Goal: Find specific page/section: Find specific page/section

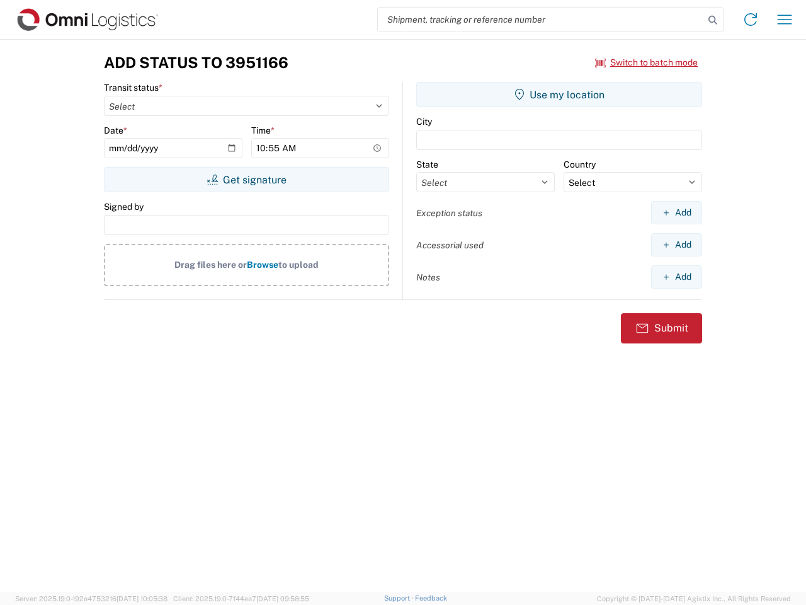
click at [541, 20] on input "search" at bounding box center [541, 20] width 326 height 24
click at [713, 20] on icon at bounding box center [713, 20] width 18 height 18
click at [751, 20] on icon at bounding box center [751, 19] width 20 height 20
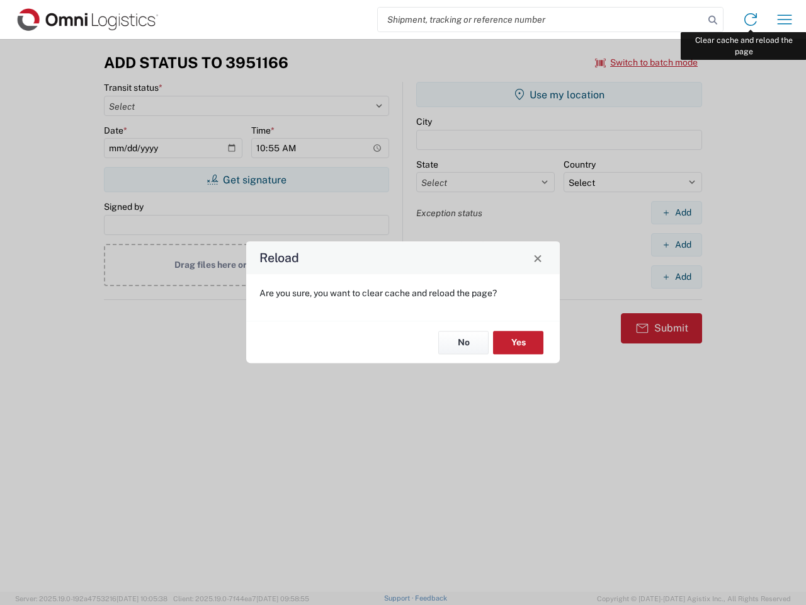
click at [785, 20] on div "Reload Are you sure, you want to clear cache and reload the page? No Yes" at bounding box center [403, 302] width 806 height 605
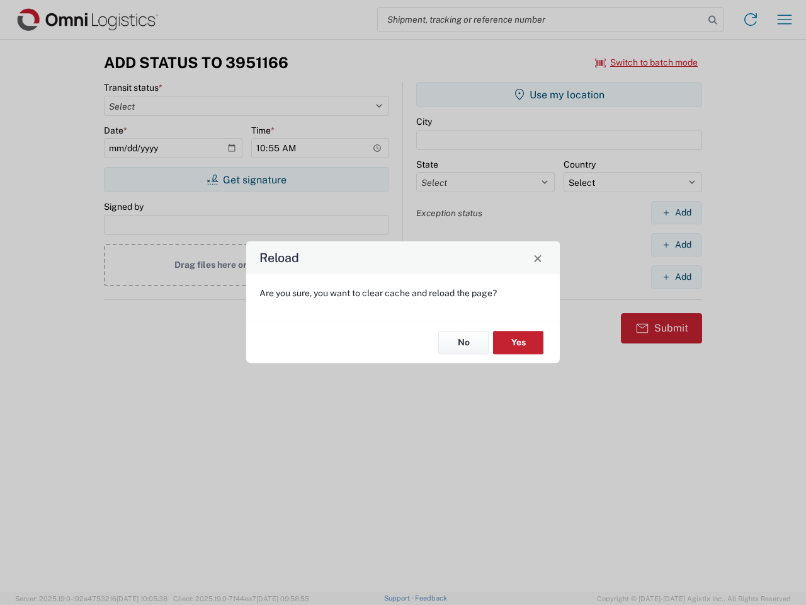
click at [647, 62] on div "Reload Are you sure, you want to clear cache and reload the page? No Yes" at bounding box center [403, 302] width 806 height 605
click at [246, 180] on div "Reload Are you sure, you want to clear cache and reload the page? No Yes" at bounding box center [403, 302] width 806 height 605
click at [559, 94] on div "Reload Are you sure, you want to clear cache and reload the page? No Yes" at bounding box center [403, 302] width 806 height 605
click at [676, 212] on div "Reload Are you sure, you want to clear cache and reload the page? No Yes" at bounding box center [403, 302] width 806 height 605
click at [676, 244] on div "Reload Are you sure, you want to clear cache and reload the page? No Yes" at bounding box center [403, 302] width 806 height 605
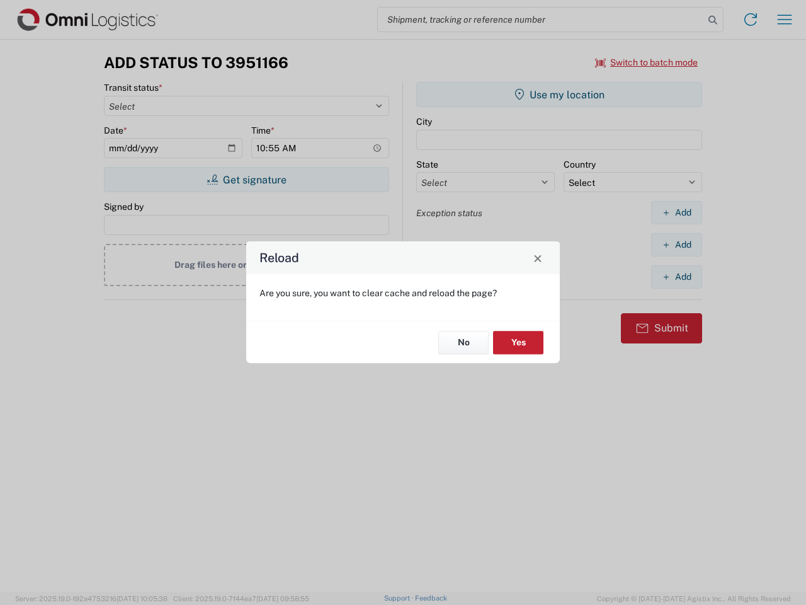
click at [676, 276] on div "Reload Are you sure, you want to clear cache and reload the page? No Yes" at bounding box center [403, 302] width 806 height 605
